Goal: Communication & Community: Connect with others

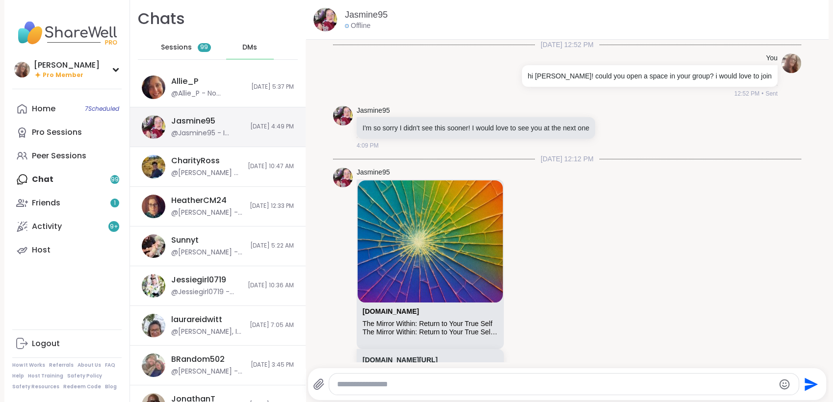
scroll to position [160, 0]
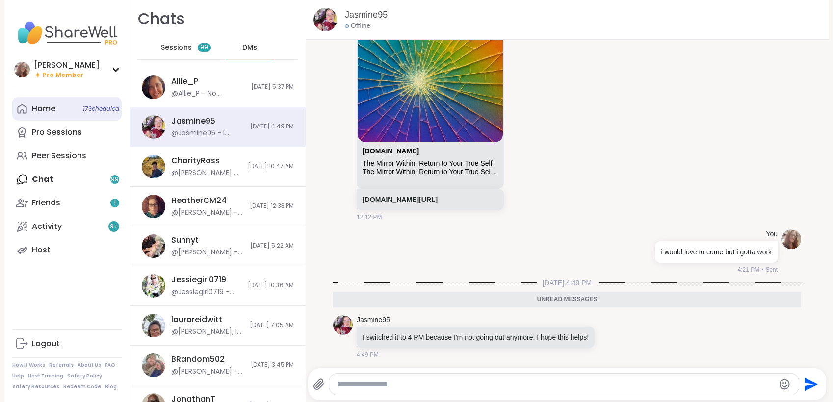
click at [55, 119] on link "Home 17 Scheduled" at bounding box center [66, 109] width 109 height 24
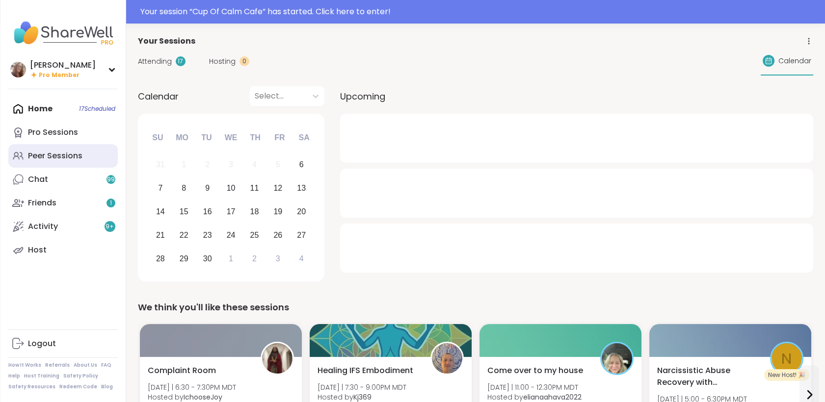
click at [55, 153] on div "Peer Sessions" at bounding box center [55, 156] width 54 height 11
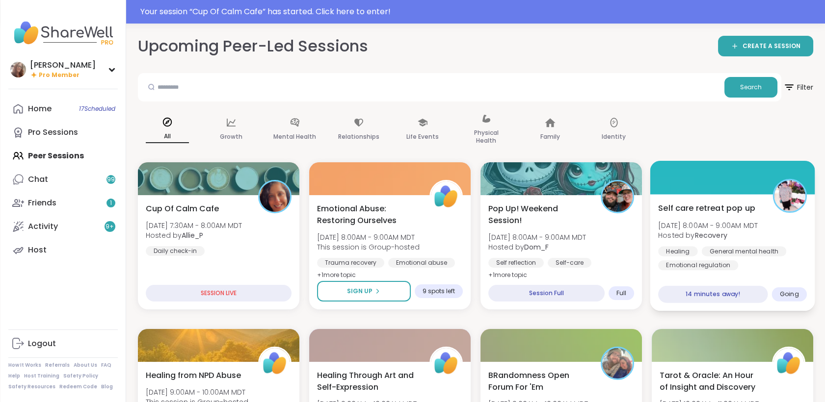
click at [786, 225] on div "Self care retreat pop up Sat, Sep 06 | 8:00AM - 9:00AM MDT Hosted by Recovery H…" at bounding box center [732, 236] width 149 height 68
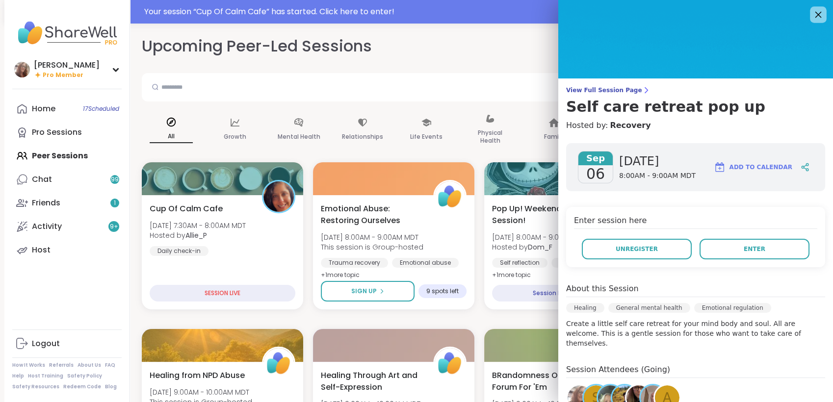
click at [815, 17] on icon at bounding box center [818, 15] width 6 height 6
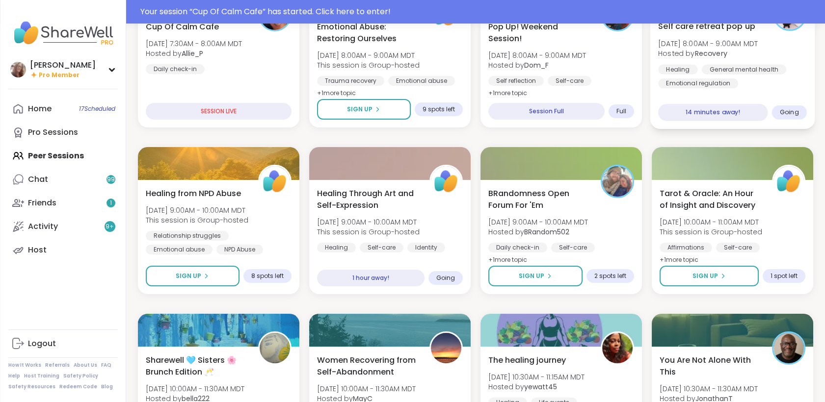
scroll to position [163, 0]
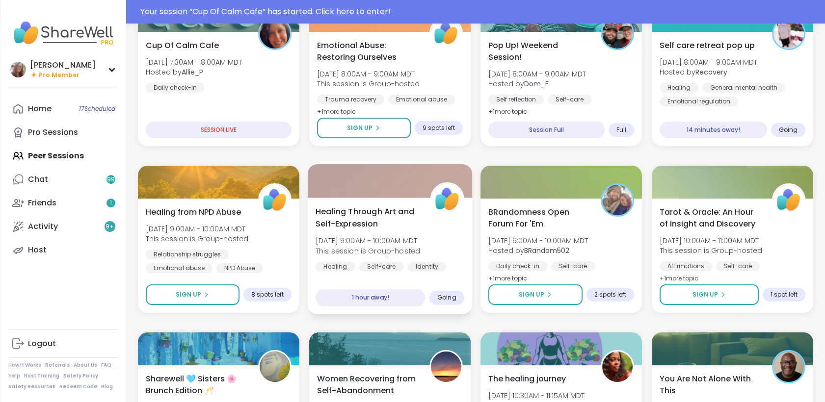
click at [440, 227] on div "Healing Through Art and Self-Expression Sat, Sep 06 | 9:00AM - 10:00AM MDT This…" at bounding box center [389, 239] width 149 height 66
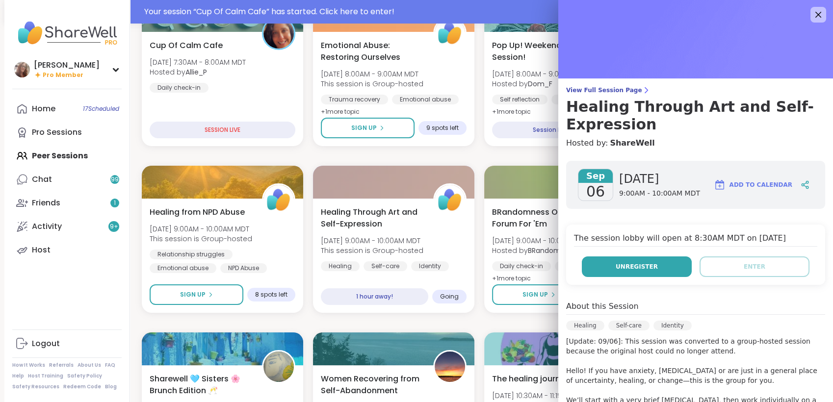
click at [636, 263] on span "Unregister" at bounding box center [637, 266] width 42 height 9
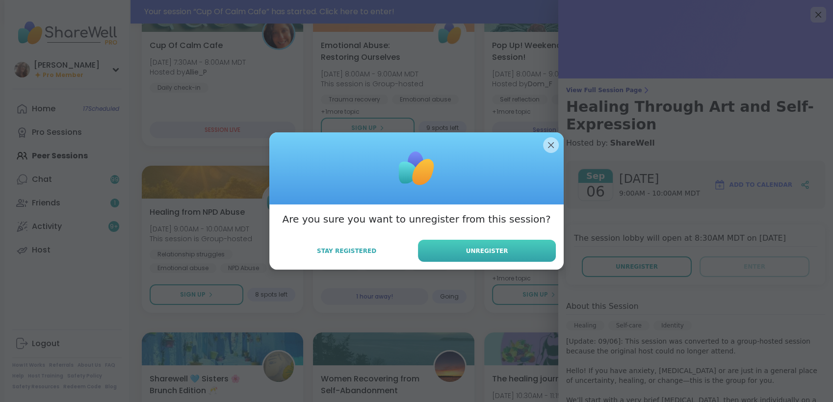
click at [527, 249] on button "Unregister" at bounding box center [487, 251] width 138 height 22
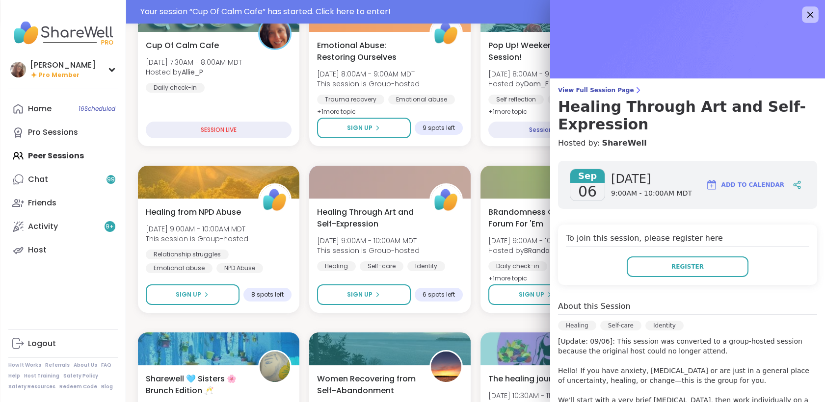
click at [804, 14] on icon at bounding box center [810, 14] width 12 height 12
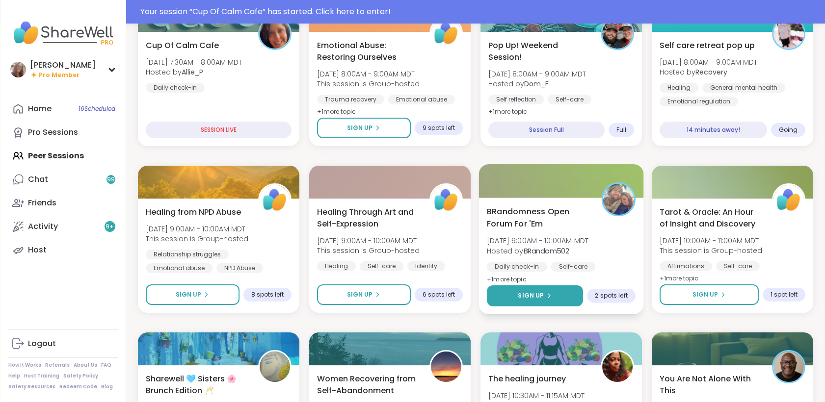
click at [573, 293] on button "Sign Up" at bounding box center [535, 296] width 96 height 21
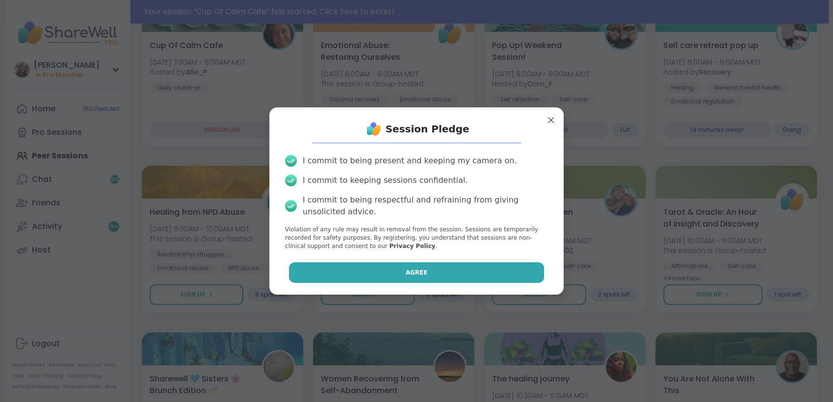
click at [476, 273] on button "Agree" at bounding box center [417, 272] width 256 height 21
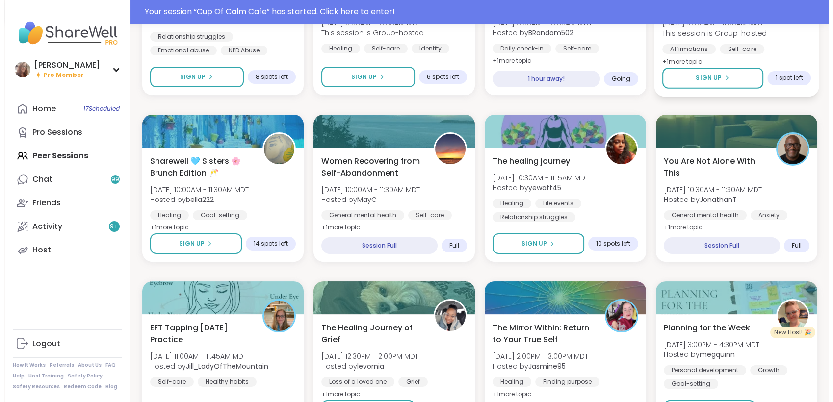
scroll to position [436, 0]
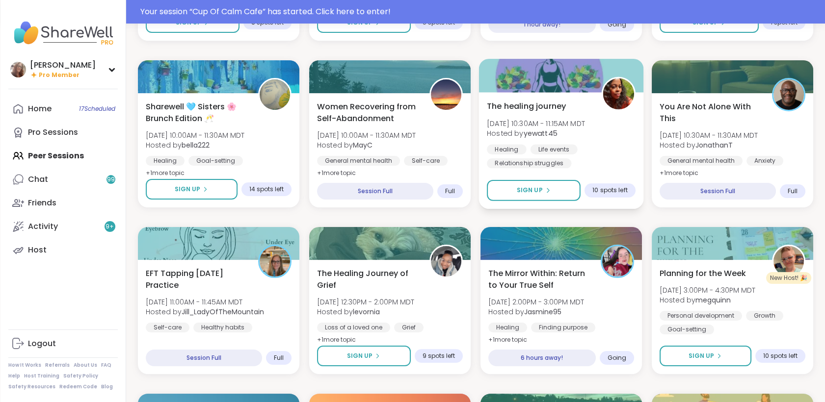
click at [620, 154] on div "Healing Life events Relationship struggles" at bounding box center [561, 156] width 149 height 24
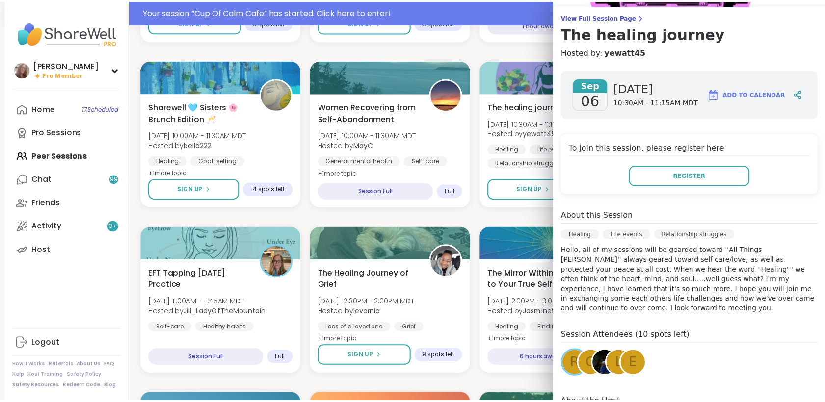
scroll to position [54, 0]
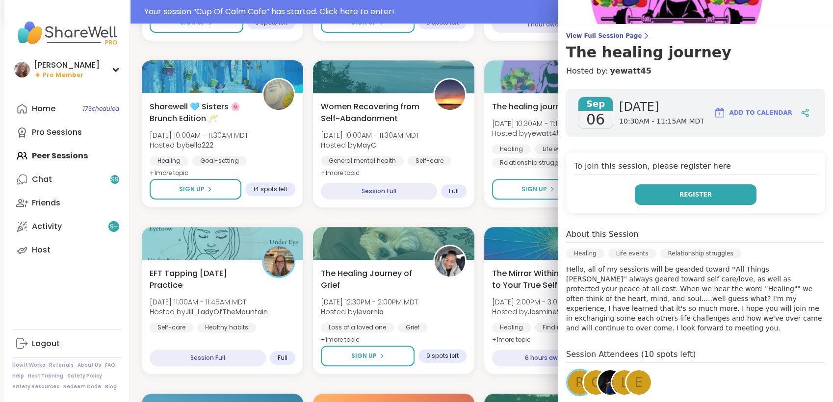
click at [681, 200] on button "Register" at bounding box center [696, 194] width 122 height 21
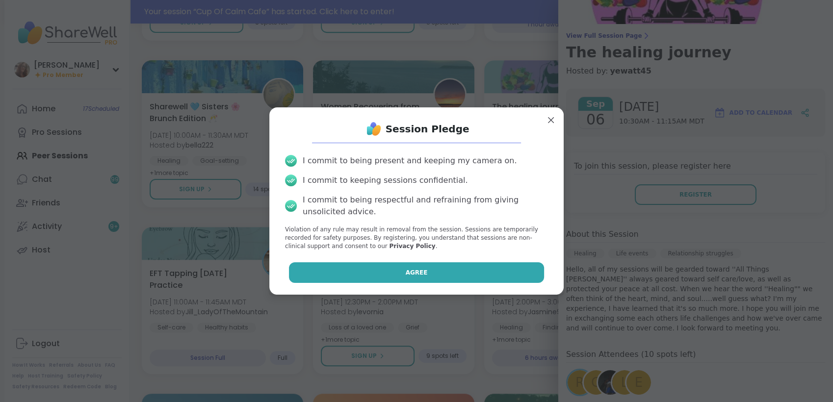
click at [504, 269] on button "Agree" at bounding box center [417, 272] width 256 height 21
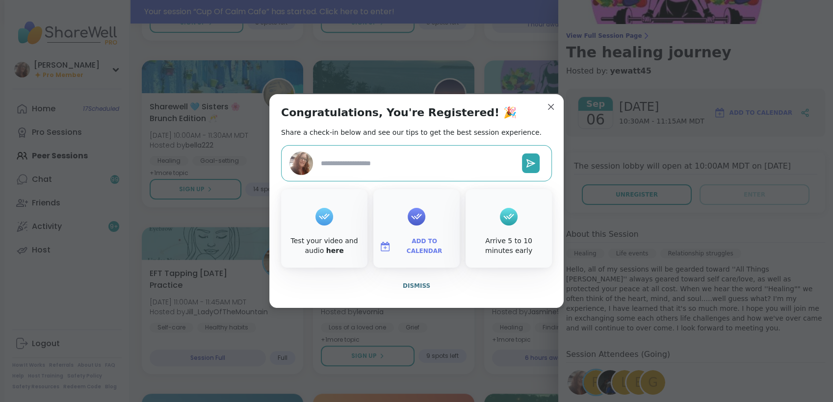
type textarea "*"
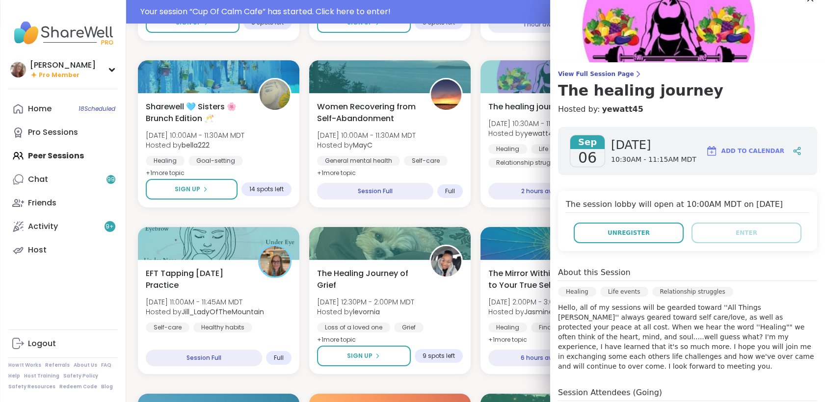
scroll to position [0, 0]
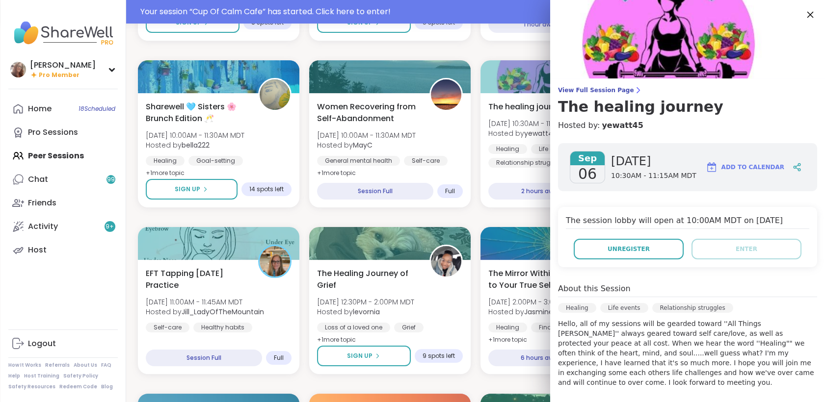
click at [807, 17] on icon at bounding box center [810, 15] width 6 height 6
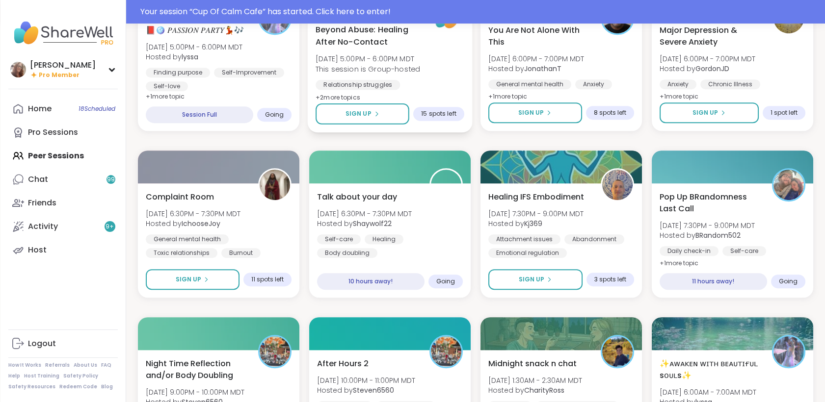
scroll to position [1009, 0]
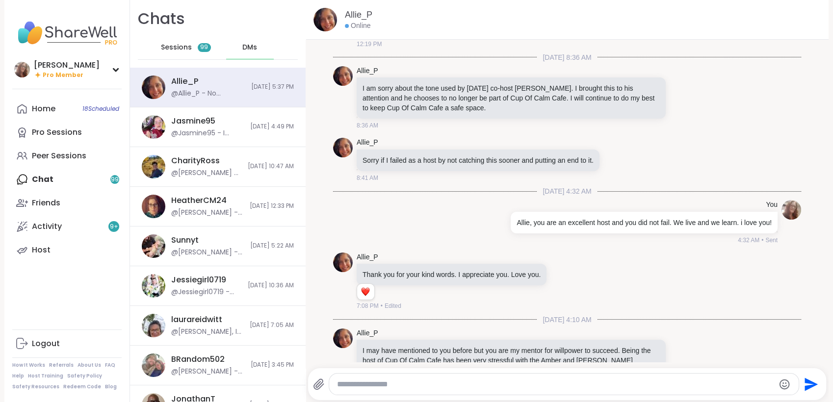
scroll to position [3007, 0]
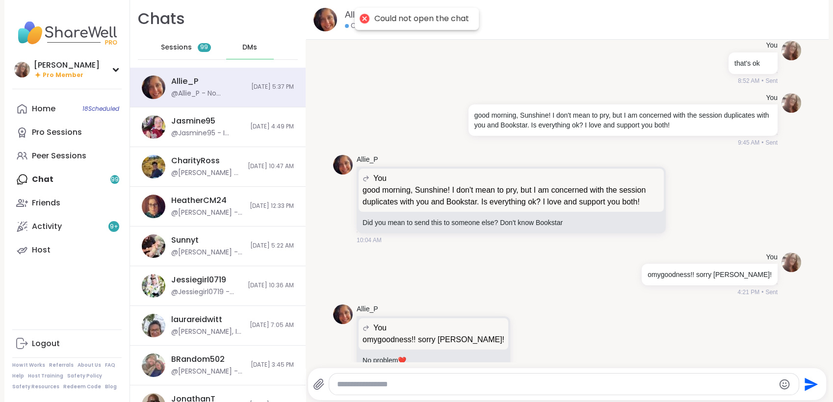
click at [408, 384] on textarea "Type your message" at bounding box center [555, 385] width 437 height 10
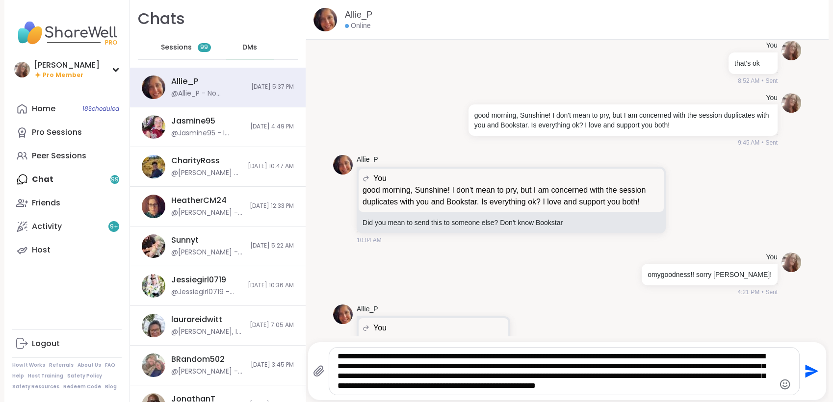
scroll to position [0, 0]
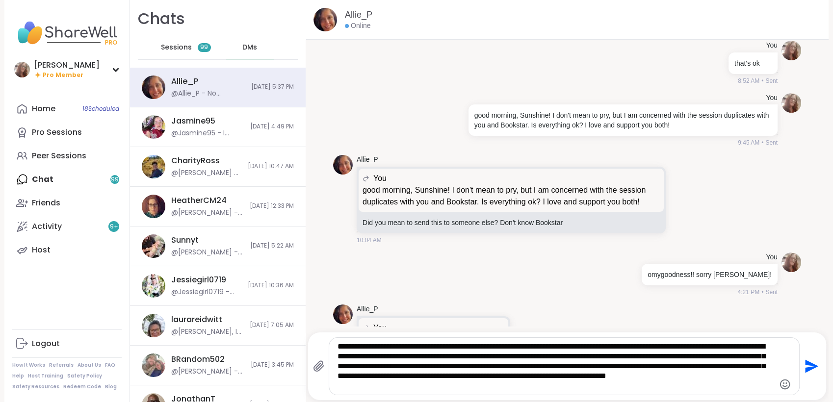
drag, startPoint x: 442, startPoint y: 390, endPoint x: 330, endPoint y: 342, distance: 122.2
click at [330, 342] on div "**********" at bounding box center [564, 366] width 470 height 57
type textarea "**********"
click at [806, 365] on icon "Send" at bounding box center [812, 366] width 13 height 13
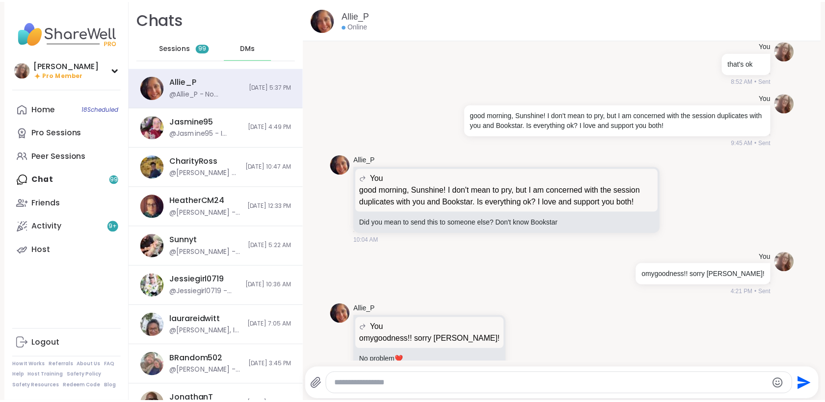
scroll to position [3118, 0]
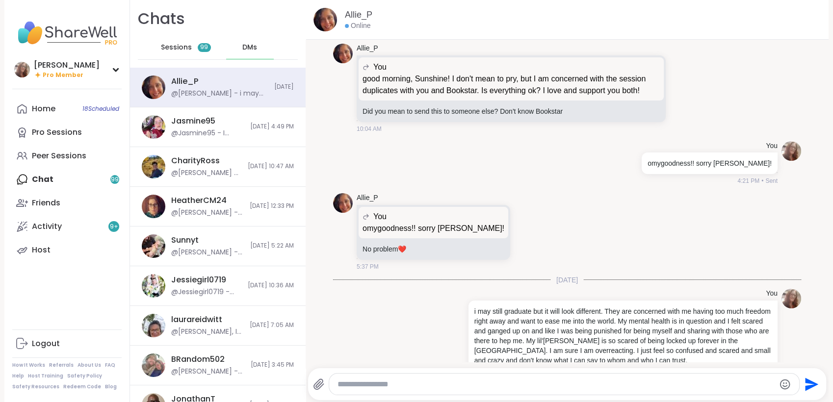
click at [242, 43] on span "DMs" at bounding box center [249, 48] width 15 height 10
click at [242, 47] on span "DMs" at bounding box center [249, 48] width 15 height 10
click at [79, 207] on link "Friends" at bounding box center [66, 203] width 109 height 24
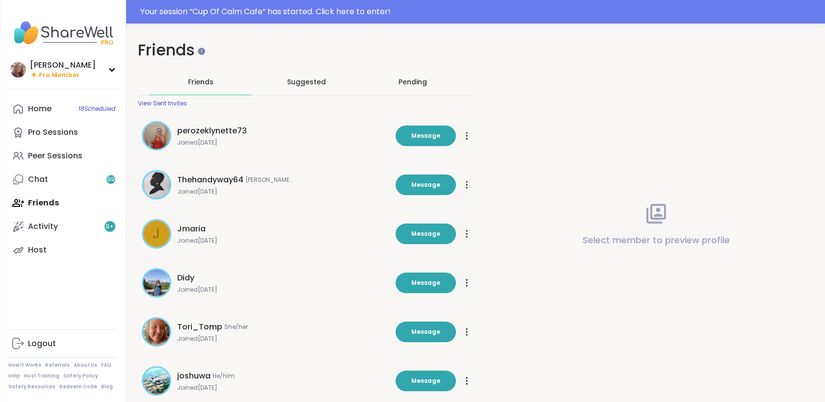
click at [200, 84] on span "Friends" at bounding box center [201, 82] width 26 height 10
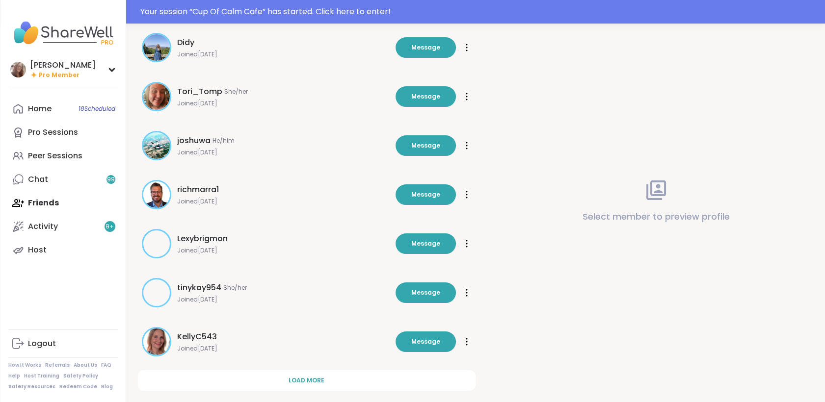
scroll to position [251, 0]
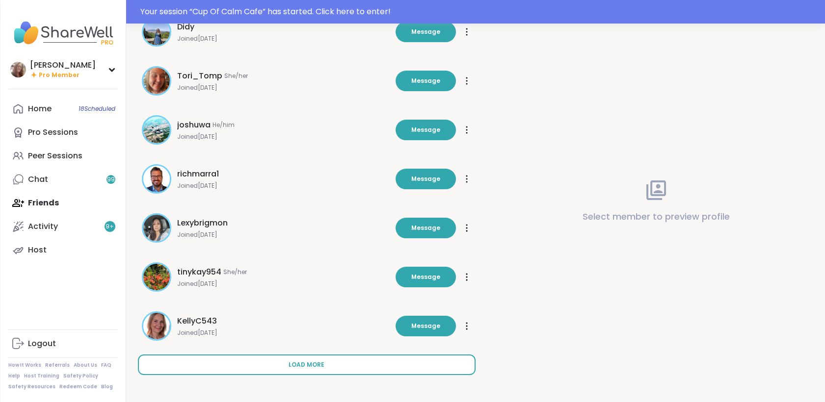
click at [316, 369] on button "Load more" at bounding box center [307, 365] width 338 height 21
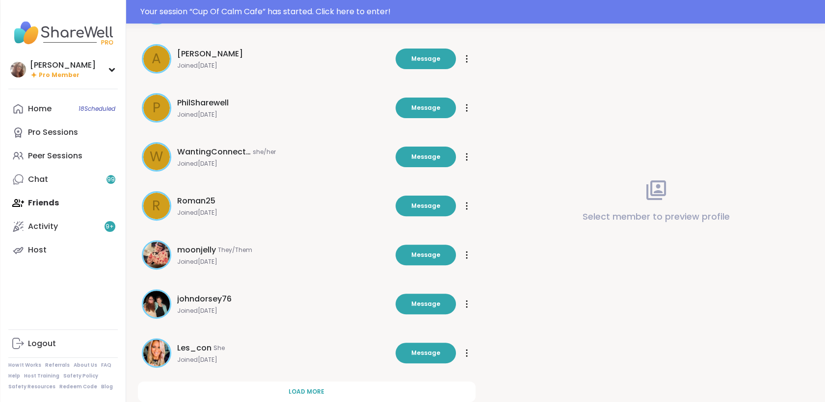
scroll to position [742, 0]
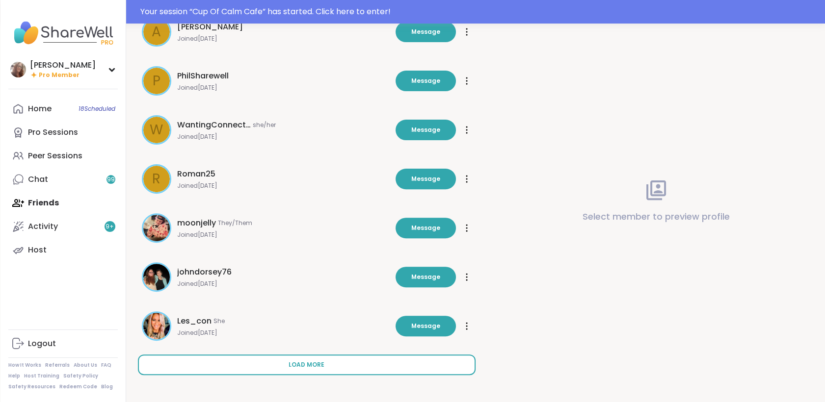
click at [321, 365] on span "Load more" at bounding box center [306, 365] width 36 height 9
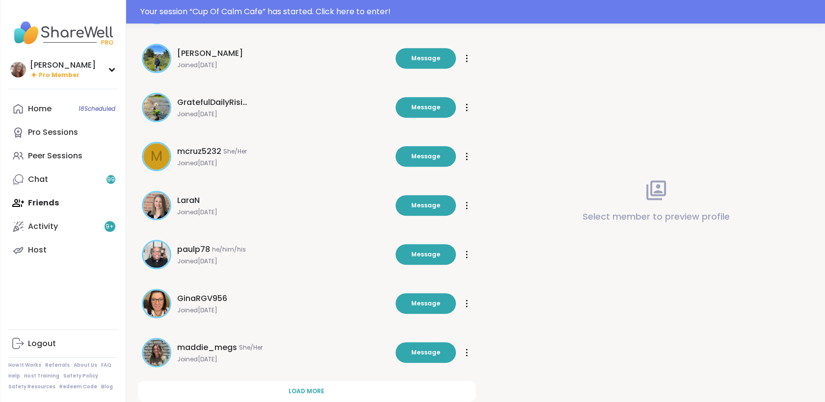
scroll to position [1232, 0]
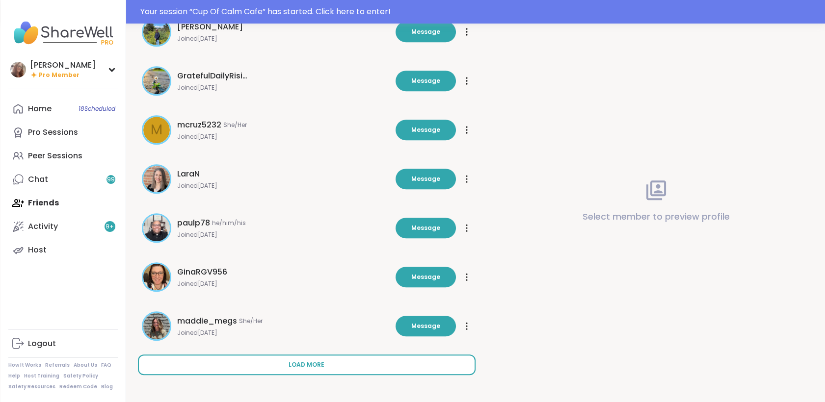
click at [310, 362] on span "Load more" at bounding box center [306, 365] width 36 height 9
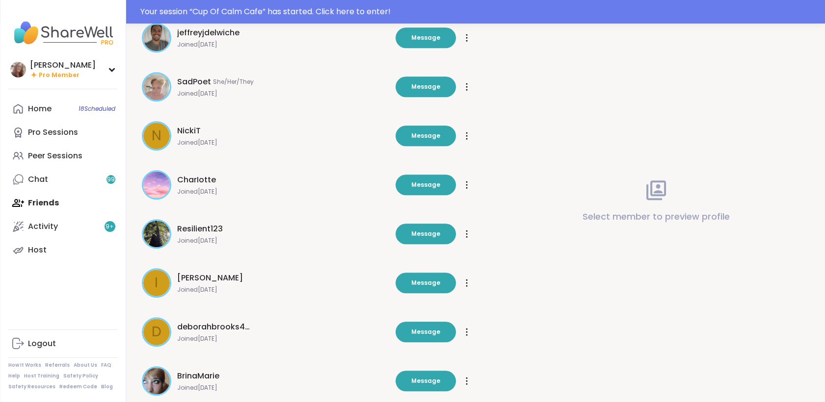
scroll to position [1723, 0]
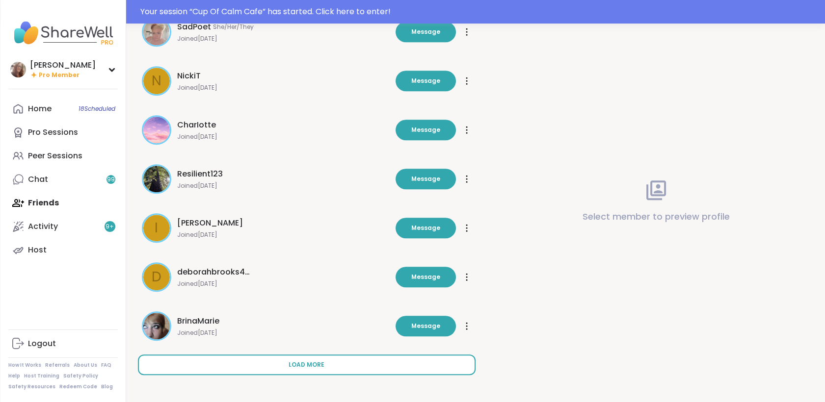
click at [314, 362] on span "Load more" at bounding box center [306, 365] width 36 height 9
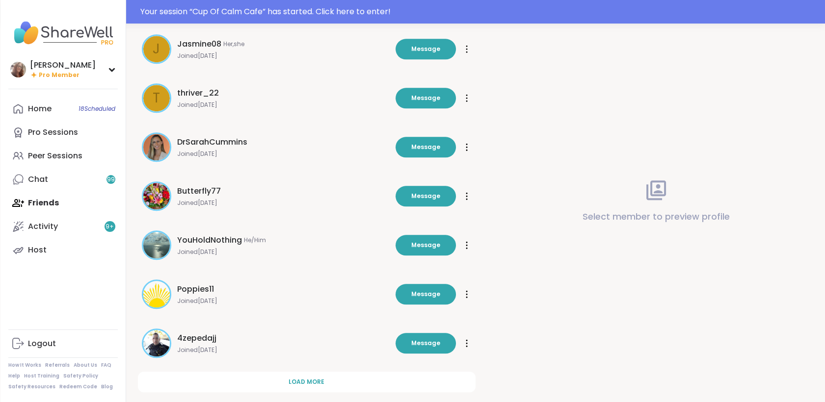
scroll to position [2214, 0]
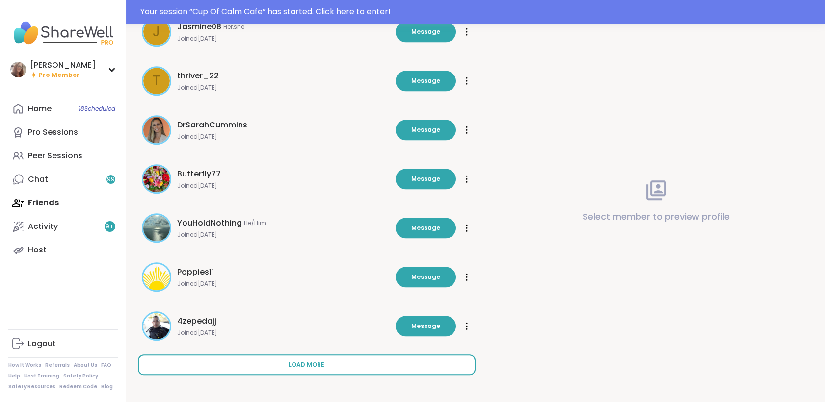
click at [314, 361] on span "Load more" at bounding box center [306, 365] width 36 height 9
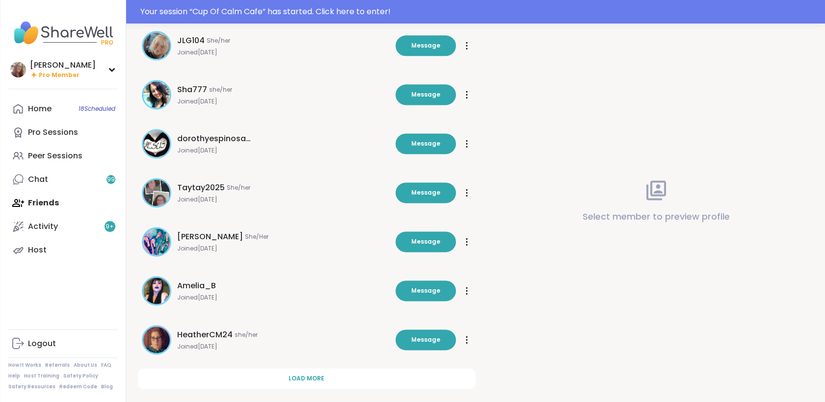
scroll to position [2704, 0]
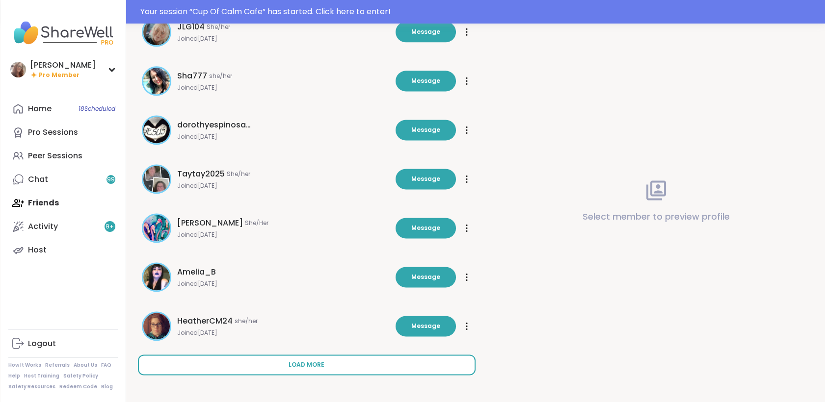
click at [310, 364] on span "Load more" at bounding box center [306, 365] width 36 height 9
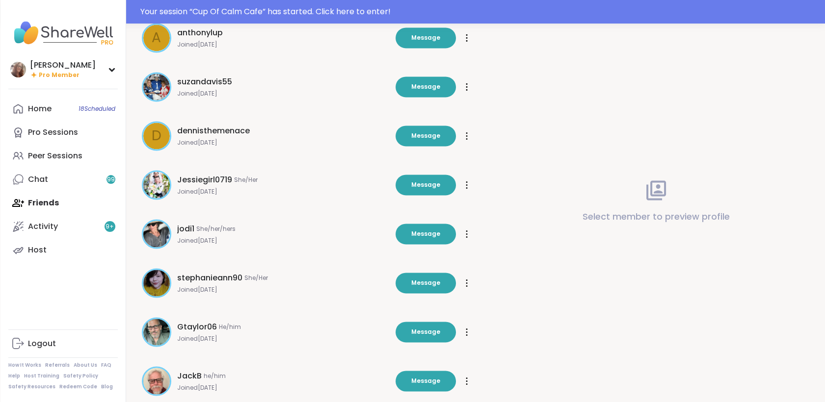
scroll to position [3195, 0]
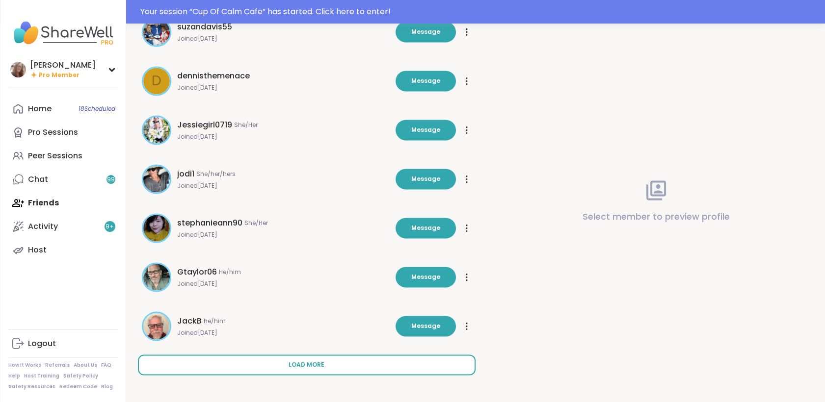
click at [329, 363] on button "Load more" at bounding box center [307, 365] width 338 height 21
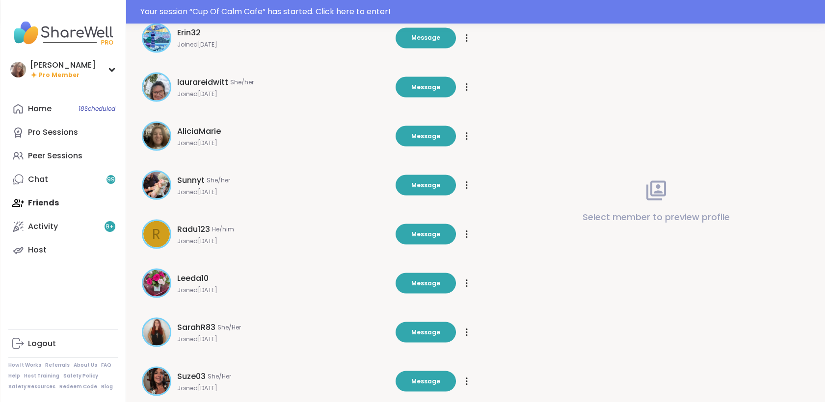
scroll to position [3686, 0]
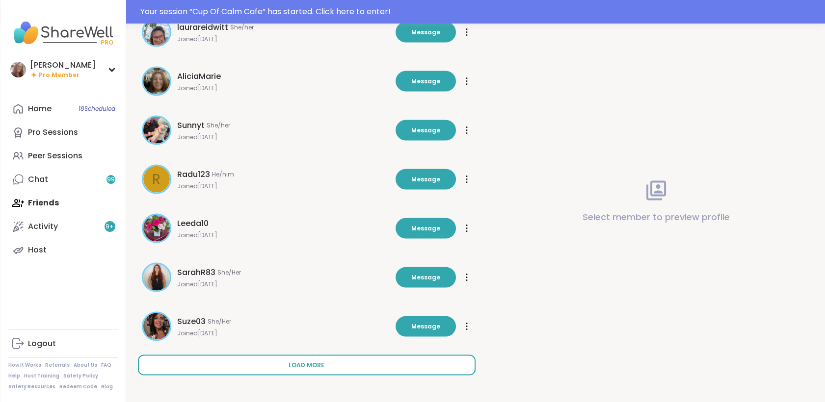
click at [326, 368] on button "Load more" at bounding box center [307, 365] width 338 height 21
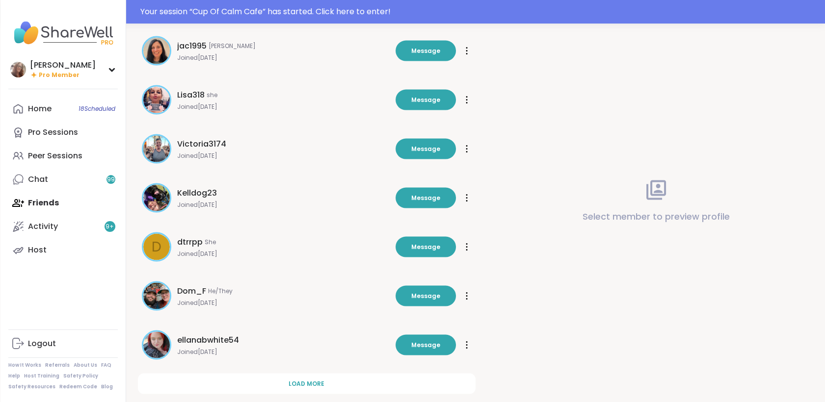
scroll to position [4176, 0]
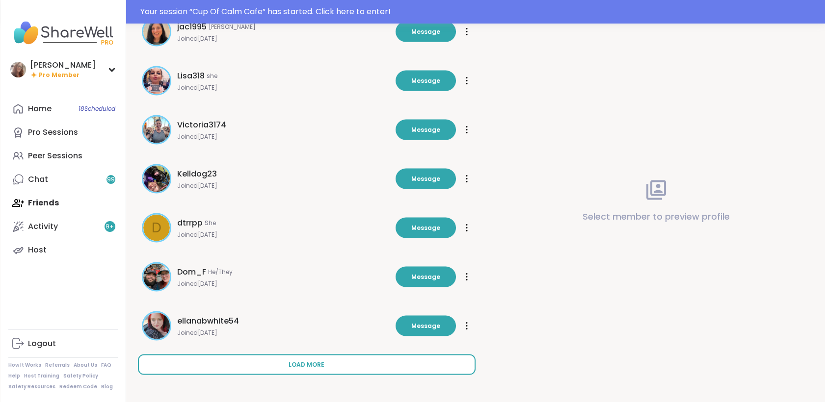
click at [318, 362] on span "Load more" at bounding box center [306, 365] width 36 height 9
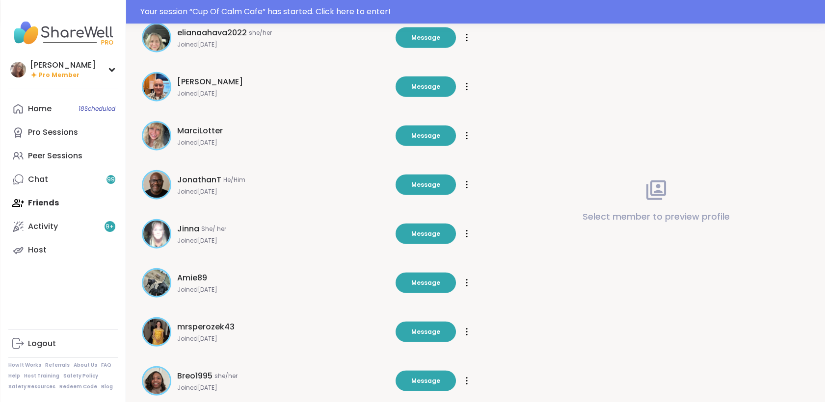
scroll to position [4667, 0]
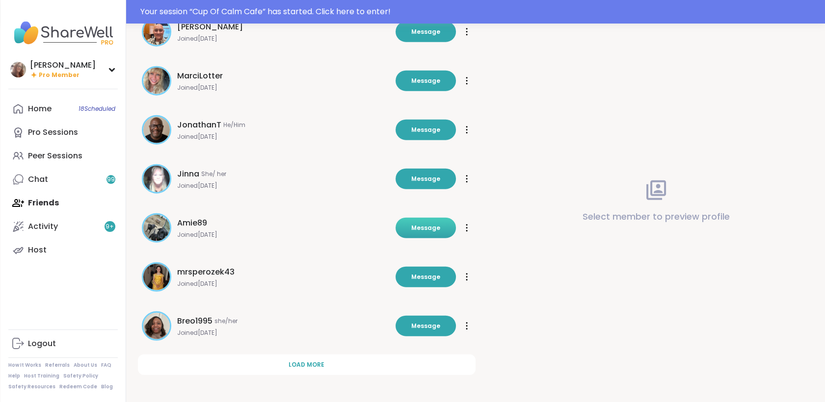
click at [418, 229] on span "Message" at bounding box center [425, 228] width 29 height 9
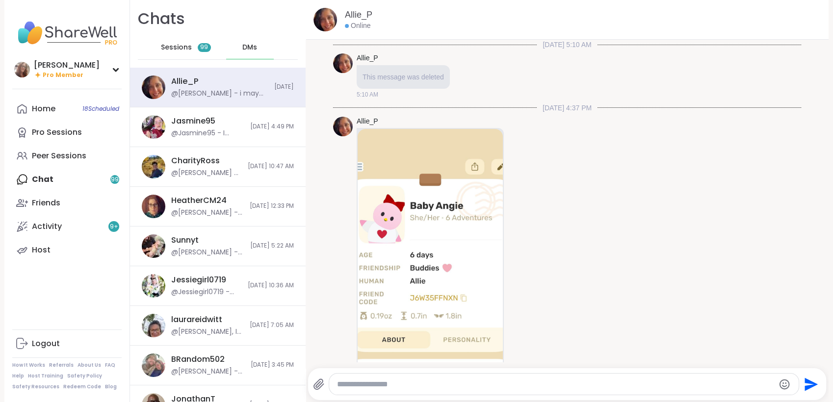
scroll to position [3118, 0]
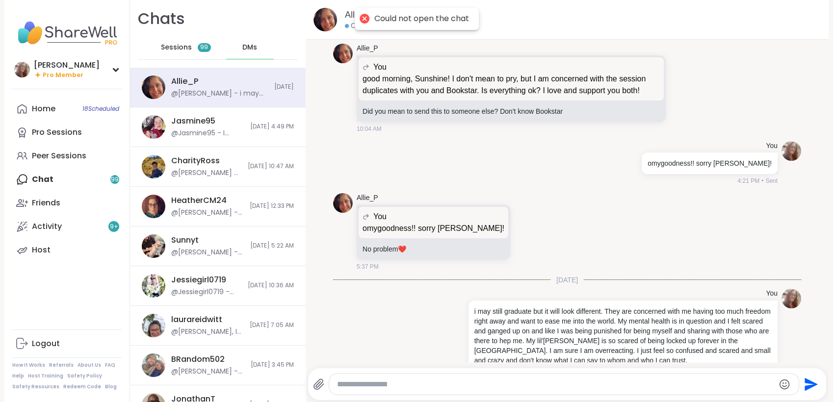
drag, startPoint x: 367, startPoint y: 382, endPoint x: 334, endPoint y: 383, distance: 33.4
click at [334, 383] on div at bounding box center [563, 384] width 469 height 21
click at [394, 387] on textarea "Type your message" at bounding box center [555, 385] width 437 height 10
click at [393, 385] on textarea "Type your message" at bounding box center [555, 385] width 437 height 10
